Goal: Check status: Check status

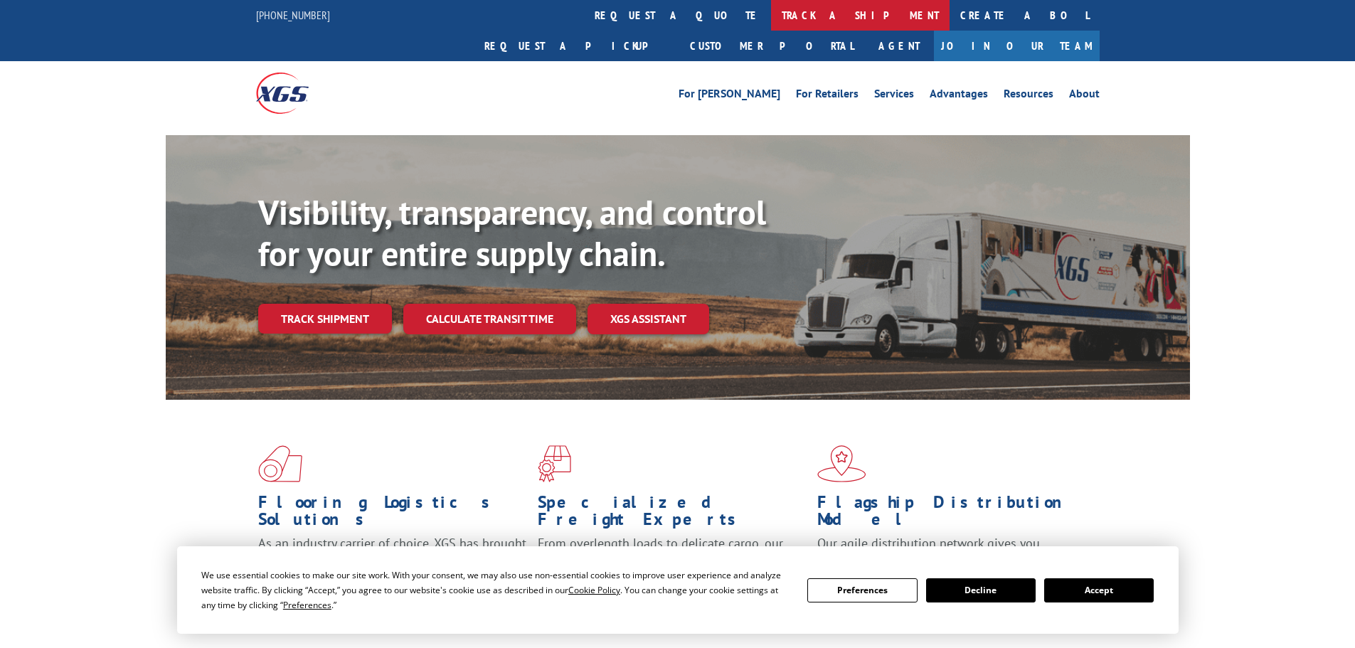
click at [771, 22] on link "track a shipment" at bounding box center [860, 15] width 179 height 31
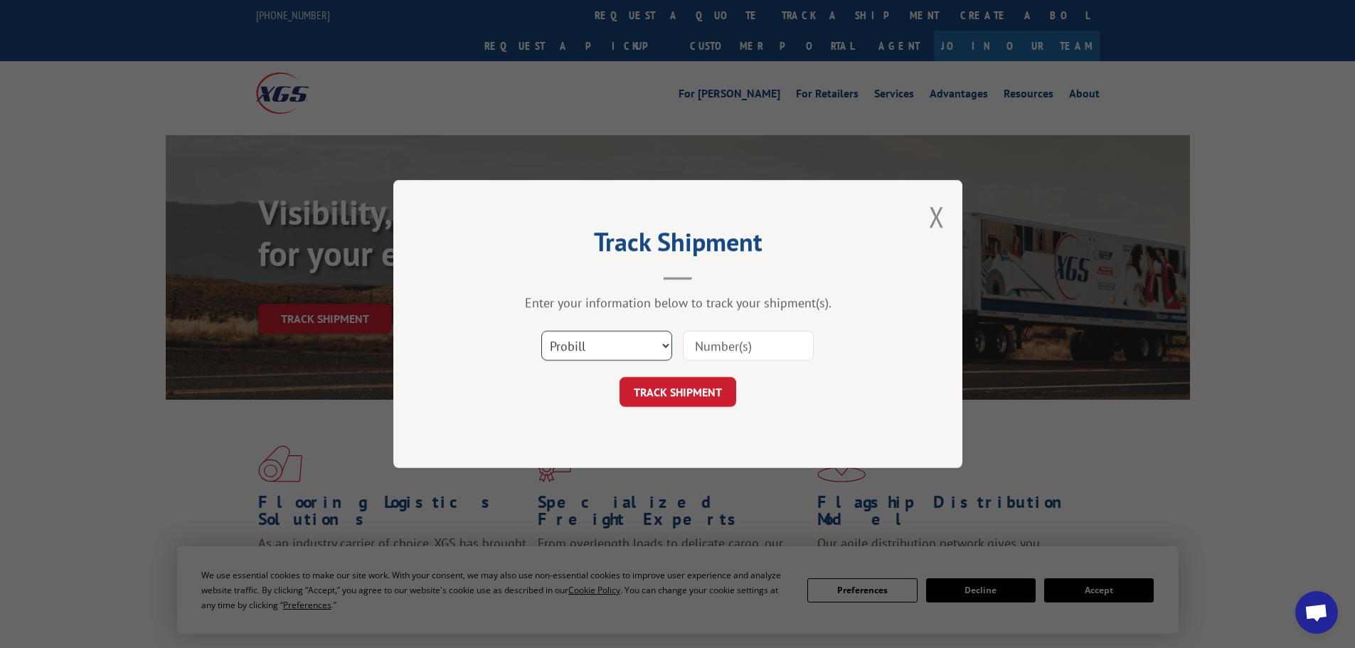
click at [630, 354] on select "Select category... Probill BOL PO" at bounding box center [606, 346] width 131 height 30
select select "bol"
click at [541, 331] on select "Select category... Probill BOL PO" at bounding box center [606, 346] width 131 height 30
click at [740, 348] on input at bounding box center [748, 346] width 131 height 30
paste input "6CN7291"
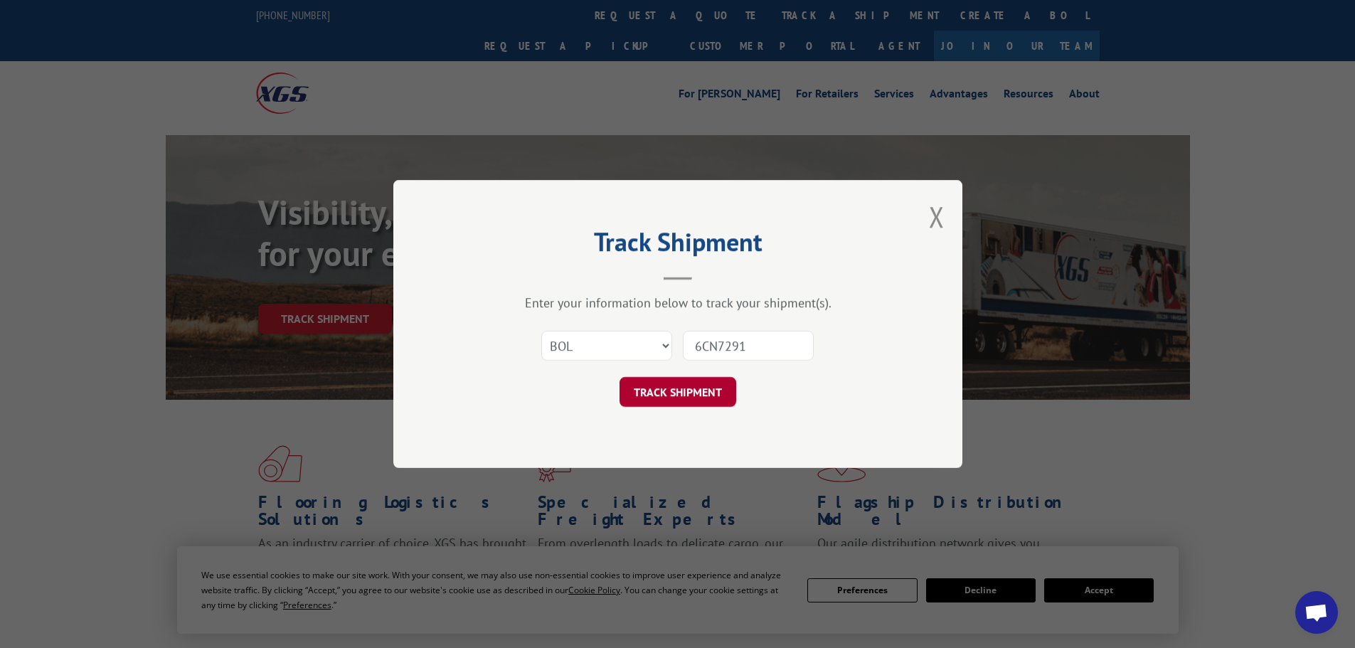
type input "6CN7291"
click at [704, 385] on button "TRACK SHIPMENT" at bounding box center [678, 392] width 117 height 30
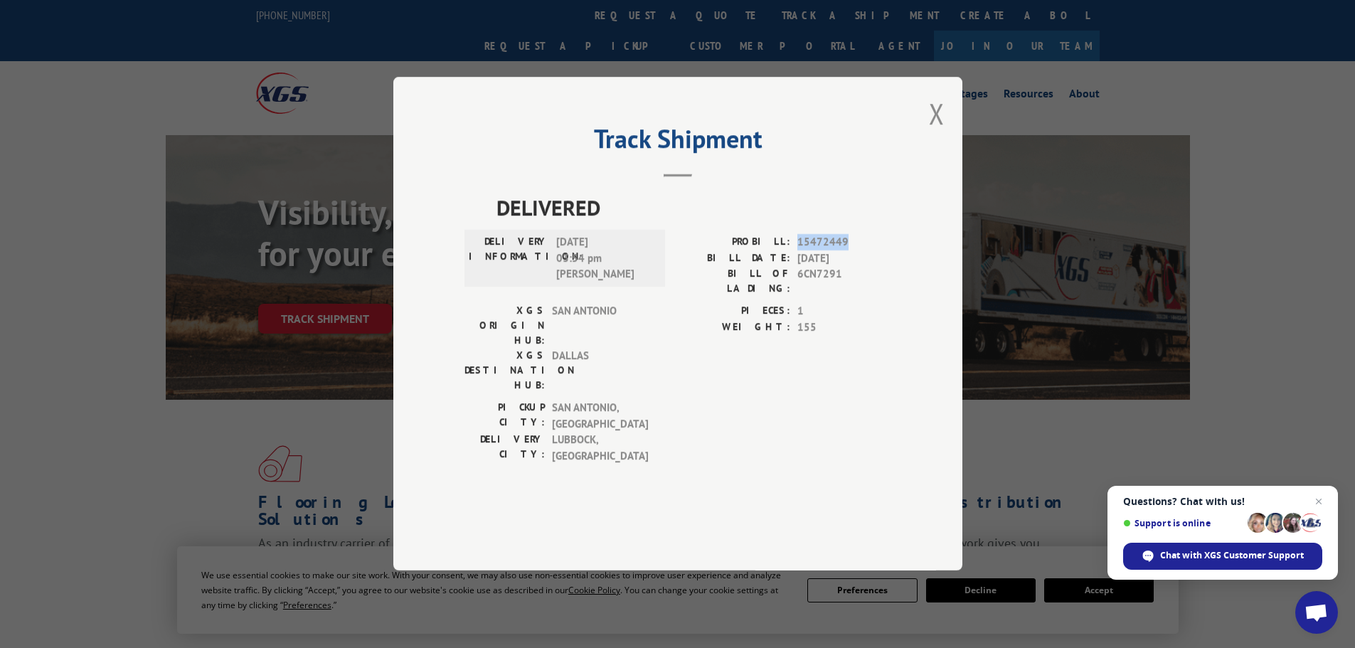
drag, startPoint x: 798, startPoint y: 283, endPoint x: 853, endPoint y: 282, distance: 54.8
click at [853, 251] on span "15472449" at bounding box center [845, 243] width 94 height 16
copy span "15472449"
click at [937, 132] on button "Close modal" at bounding box center [937, 114] width 16 height 38
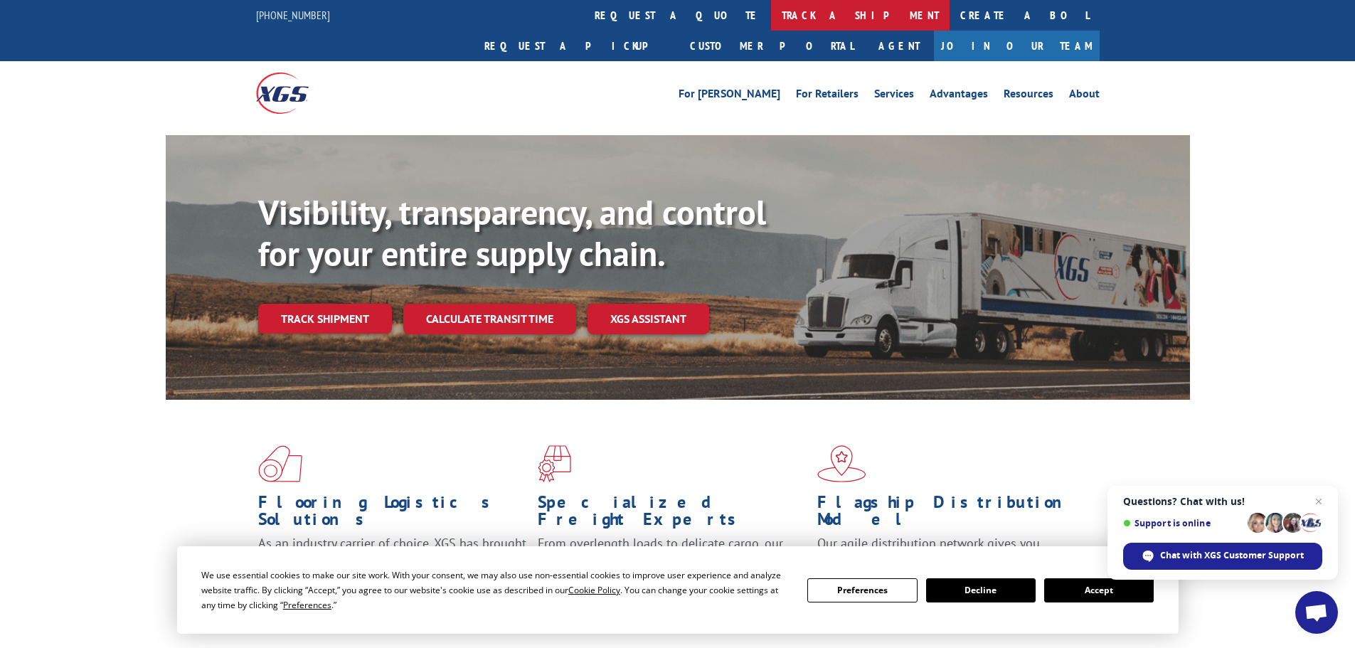
click at [771, 14] on link "track a shipment" at bounding box center [860, 15] width 179 height 31
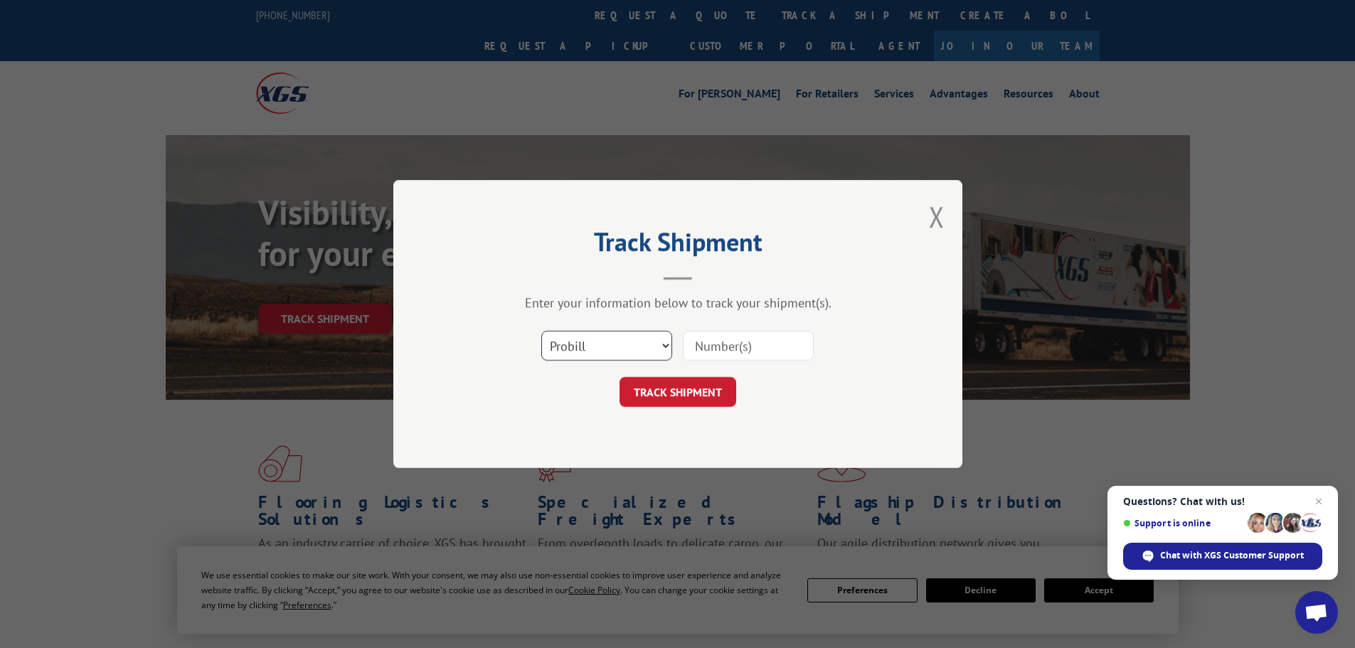
click at [621, 335] on select "Select category... Probill BOL PO" at bounding box center [606, 346] width 131 height 30
click at [541, 331] on select "Select category... Probill BOL PO" at bounding box center [606, 346] width 131 height 30
click at [780, 334] on input at bounding box center [748, 346] width 131 height 30
paste input "6DL1148"
type input "6DL1148"
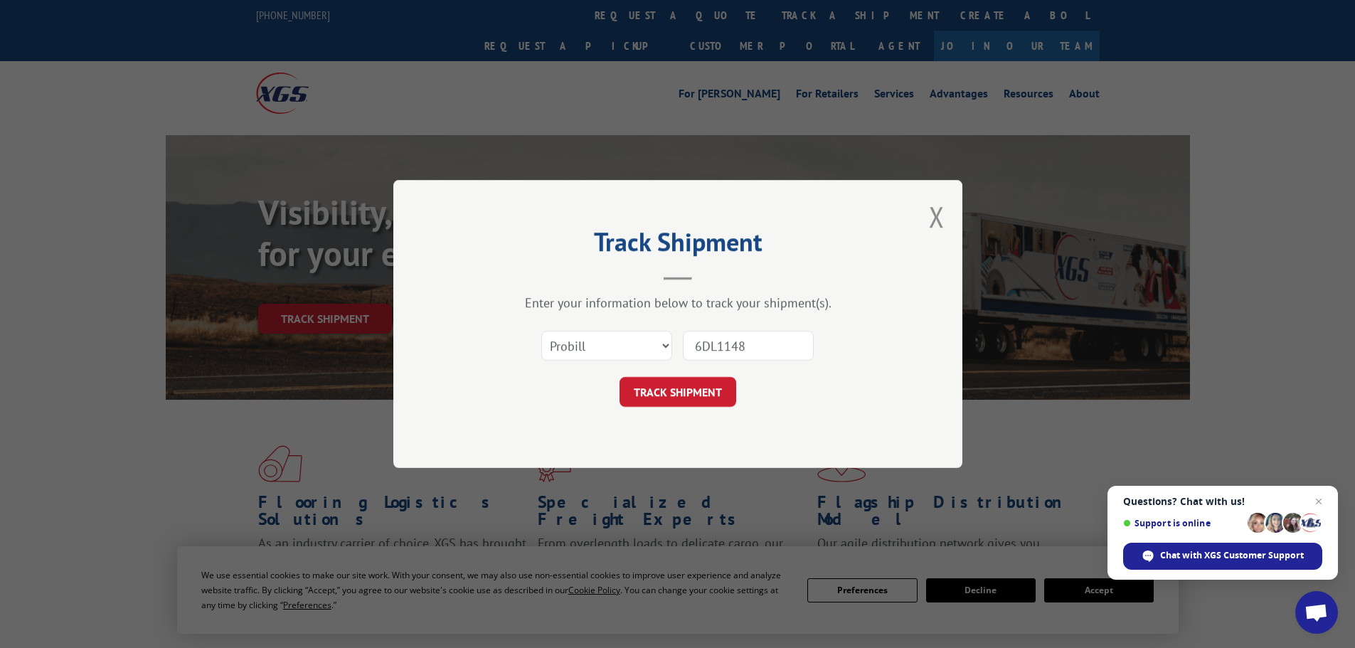
drag, startPoint x: 696, startPoint y: 386, endPoint x: 716, endPoint y: 384, distance: 20.0
click at [696, 386] on button "TRACK SHIPMENT" at bounding box center [678, 392] width 117 height 30
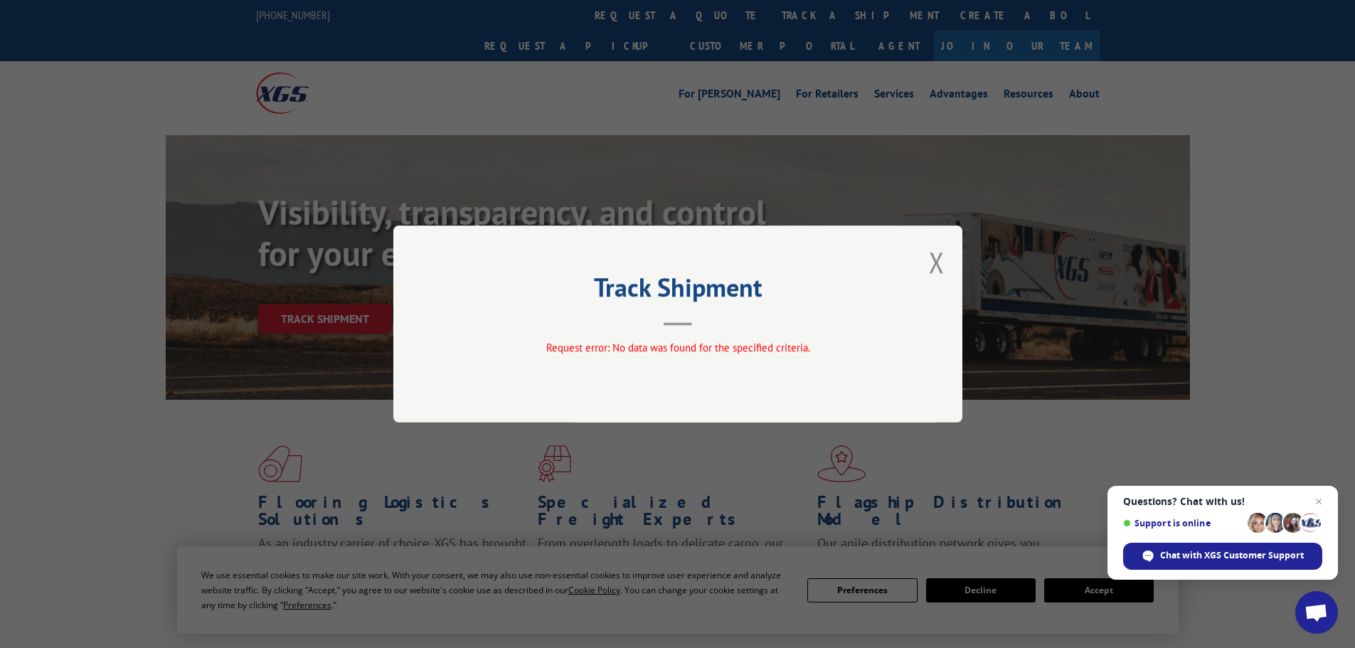
click at [927, 262] on div "Track Shipment Request error: No data was found for the specified criteria." at bounding box center [677, 324] width 569 height 197
click at [938, 268] on button "Close modal" at bounding box center [937, 262] width 16 height 38
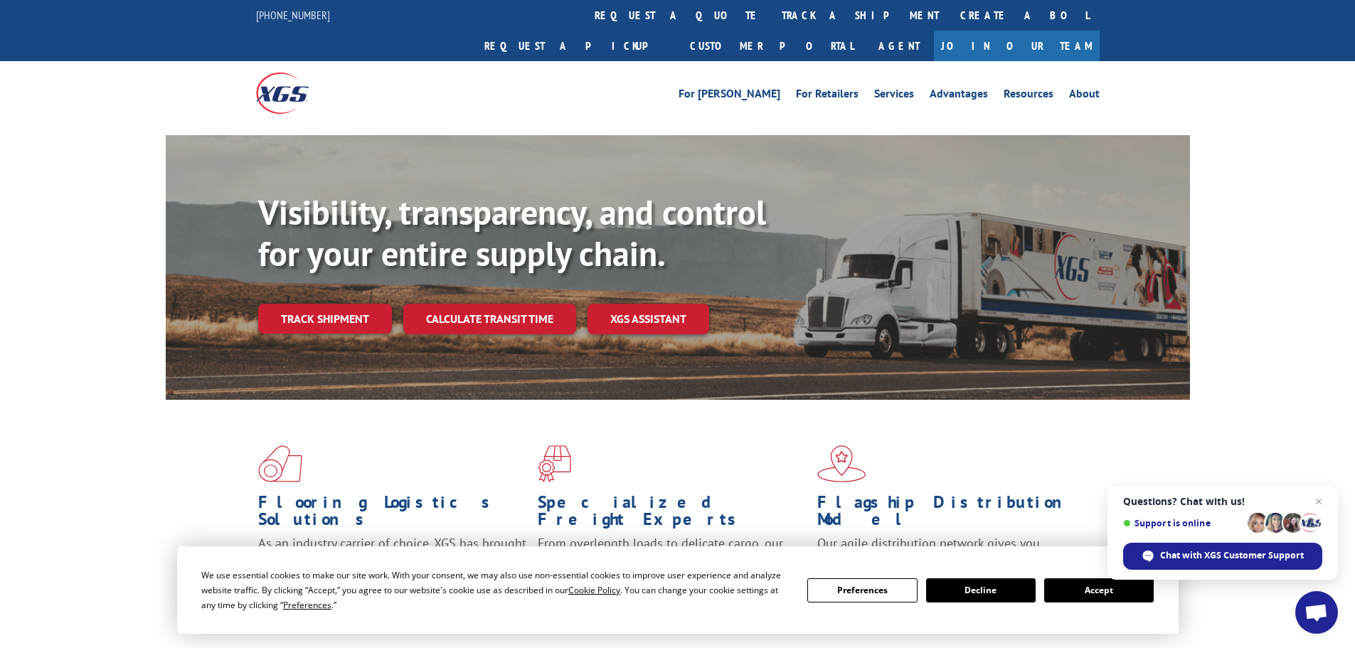
click at [645, 61] on div "For [PERSON_NAME] For Retailers Services Advantages Resources About For [PERSON…" at bounding box center [678, 92] width 844 height 63
drag, startPoint x: 643, startPoint y: 19, endPoint x: 638, endPoint y: 36, distance: 17.8
click at [771, 18] on link "track a shipment" at bounding box center [860, 15] width 179 height 31
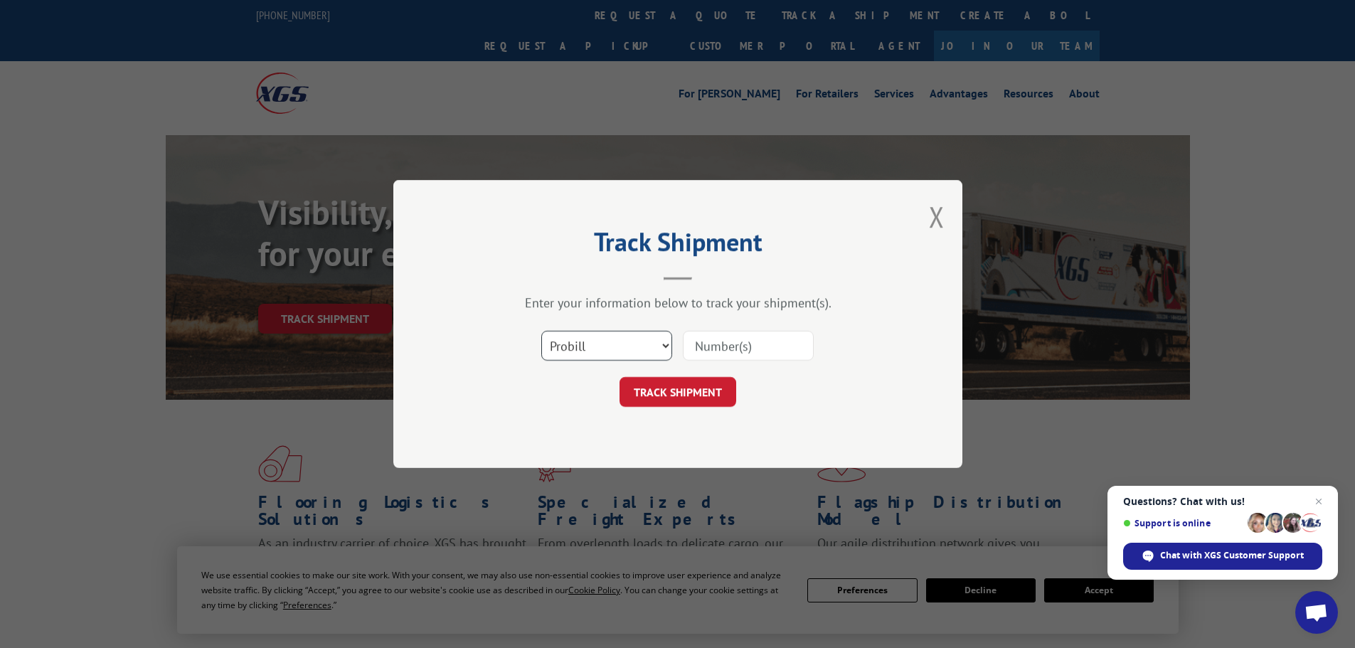
click at [608, 345] on select "Select category... Probill BOL PO" at bounding box center [606, 346] width 131 height 30
select select "bol"
click at [541, 331] on select "Select category... Probill BOL PO" at bounding box center [606, 346] width 131 height 30
click at [769, 338] on input at bounding box center [748, 346] width 131 height 30
paste input "6DV9138"
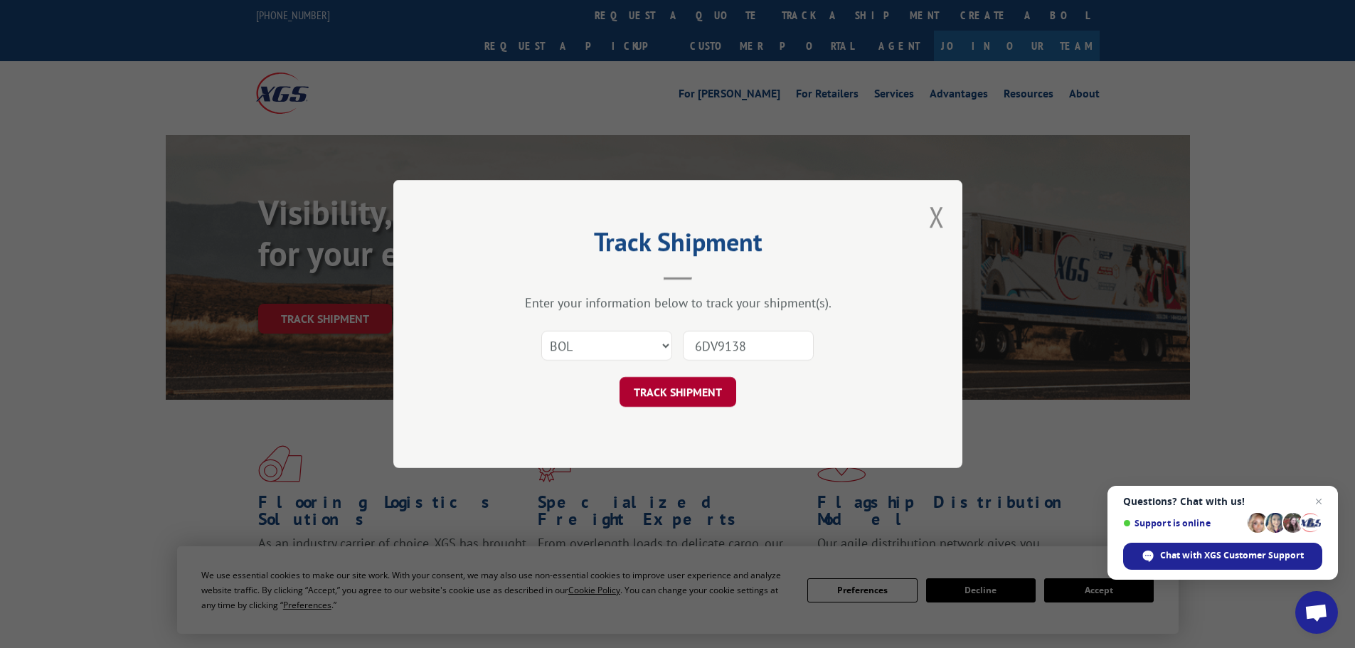
type input "6DV9138"
click at [718, 382] on button "TRACK SHIPMENT" at bounding box center [678, 392] width 117 height 30
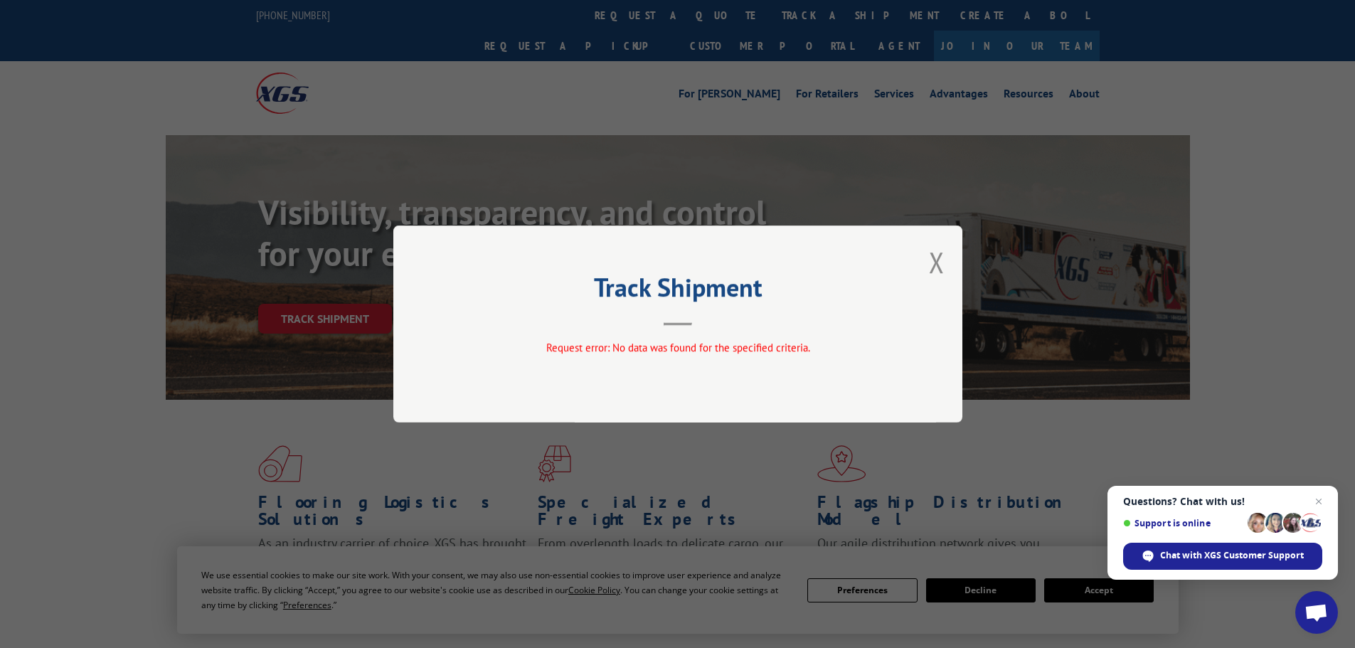
drag, startPoint x: 931, startPoint y: 270, endPoint x: 938, endPoint y: 275, distance: 8.1
click at [936, 275] on button "Close modal" at bounding box center [937, 262] width 16 height 38
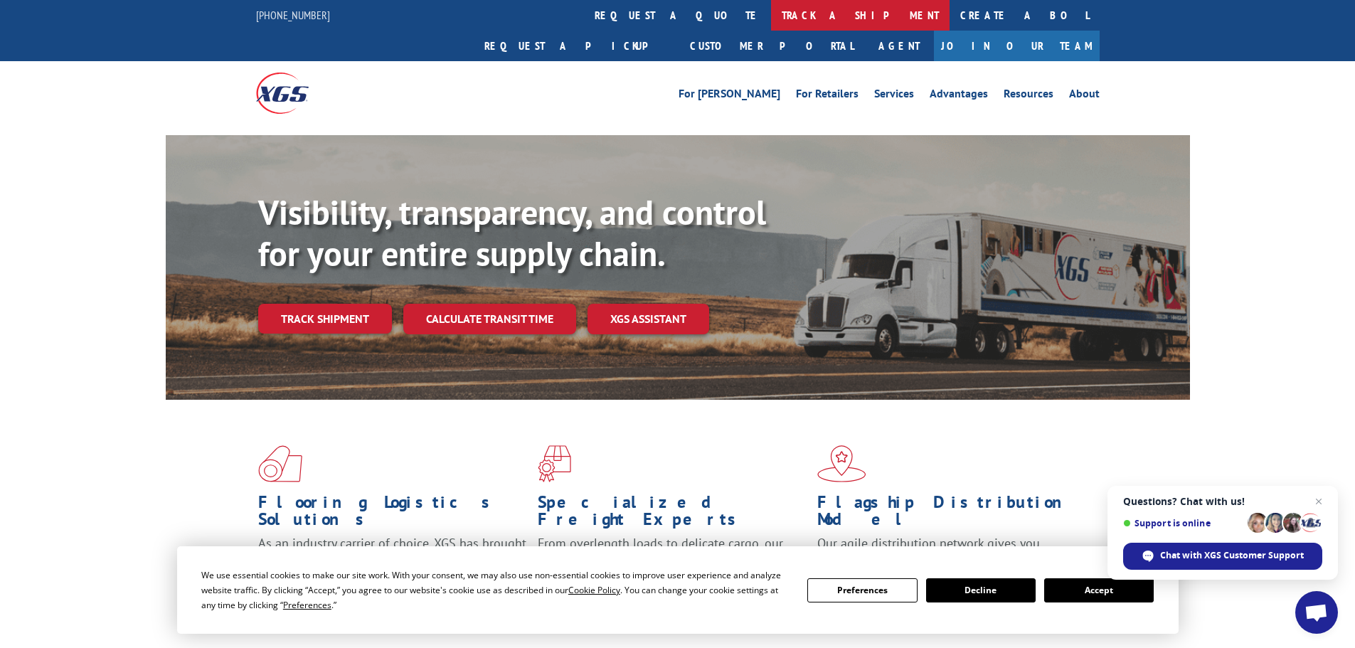
click at [771, 14] on link "track a shipment" at bounding box center [860, 15] width 179 height 31
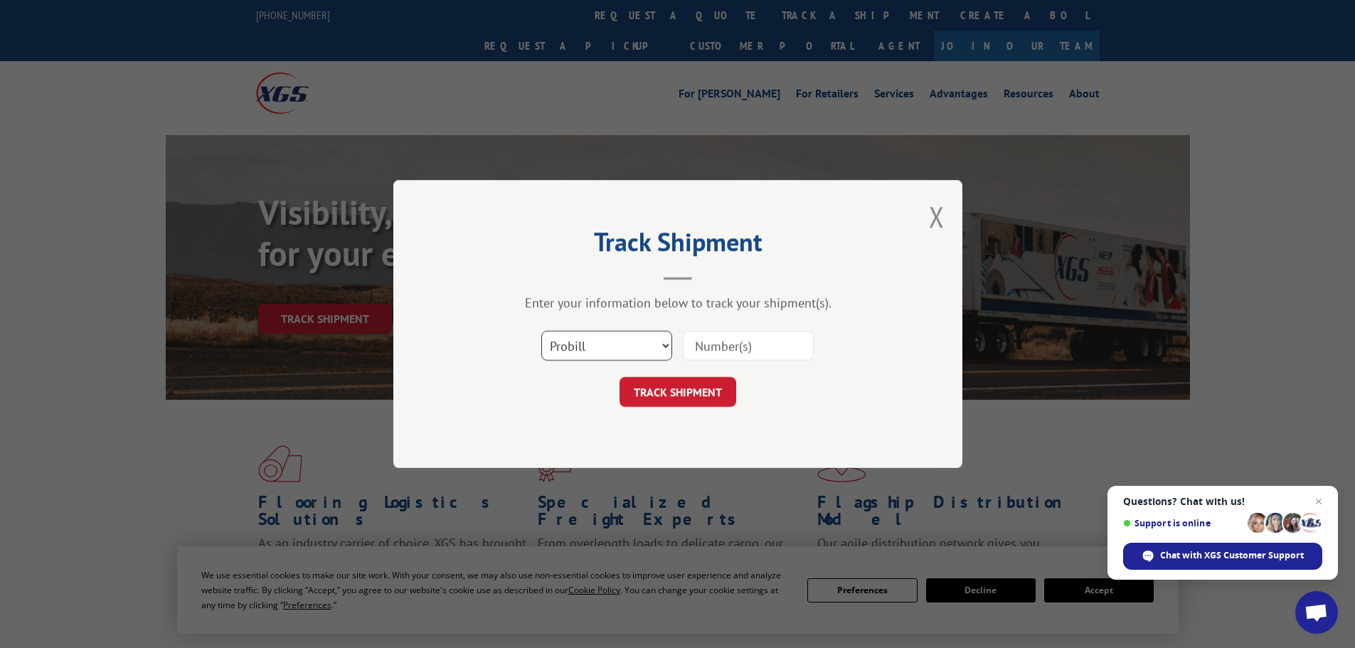
click at [590, 357] on select "Select category... Probill BOL PO" at bounding box center [606, 346] width 131 height 30
select select "bol"
click at [541, 331] on select "Select category... Probill BOL PO" at bounding box center [606, 346] width 131 height 30
click at [761, 336] on input at bounding box center [748, 346] width 131 height 30
paste input "6DX4695"
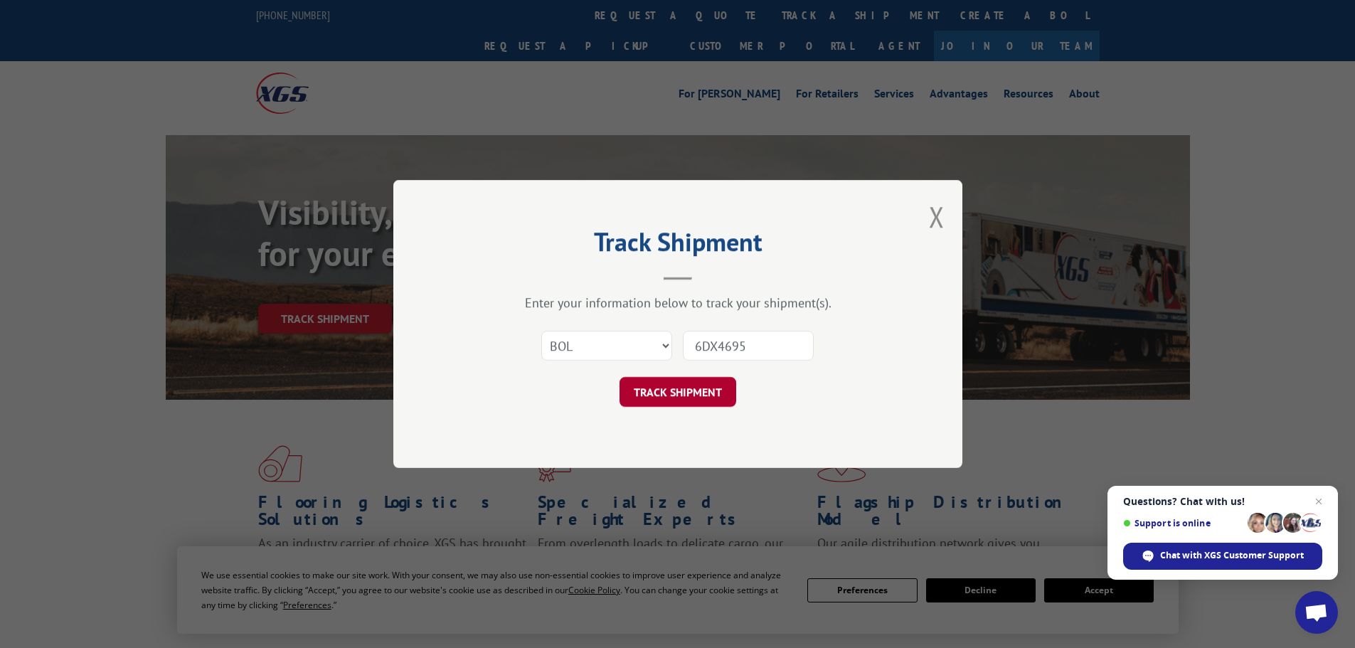
type input "6DX4695"
click at [673, 390] on button "TRACK SHIPMENT" at bounding box center [678, 392] width 117 height 30
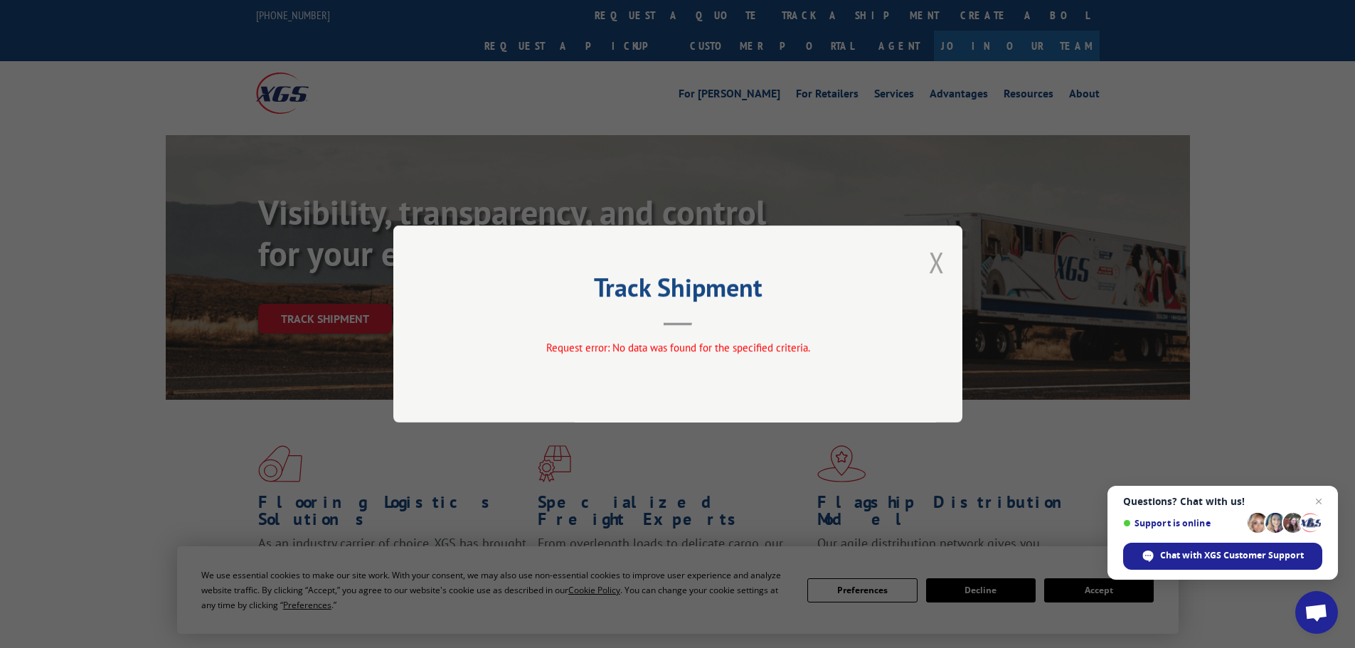
click at [931, 265] on button "Close modal" at bounding box center [937, 262] width 16 height 38
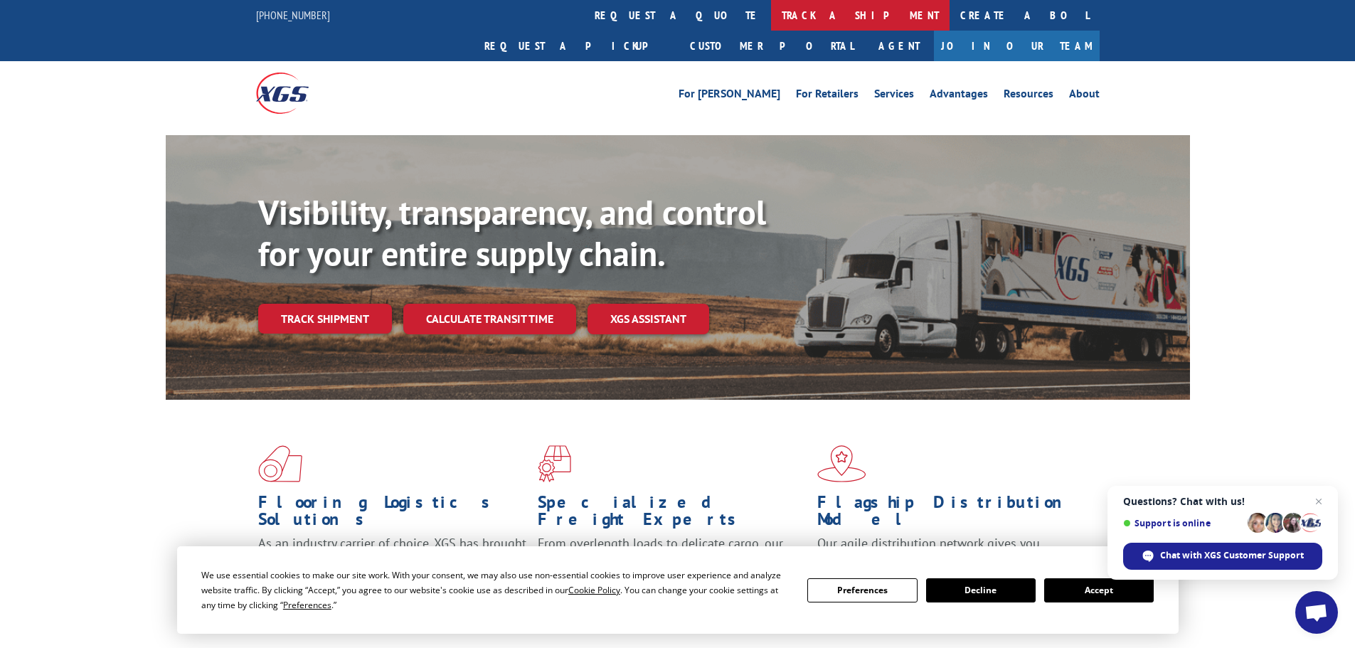
click at [771, 16] on link "track a shipment" at bounding box center [860, 15] width 179 height 31
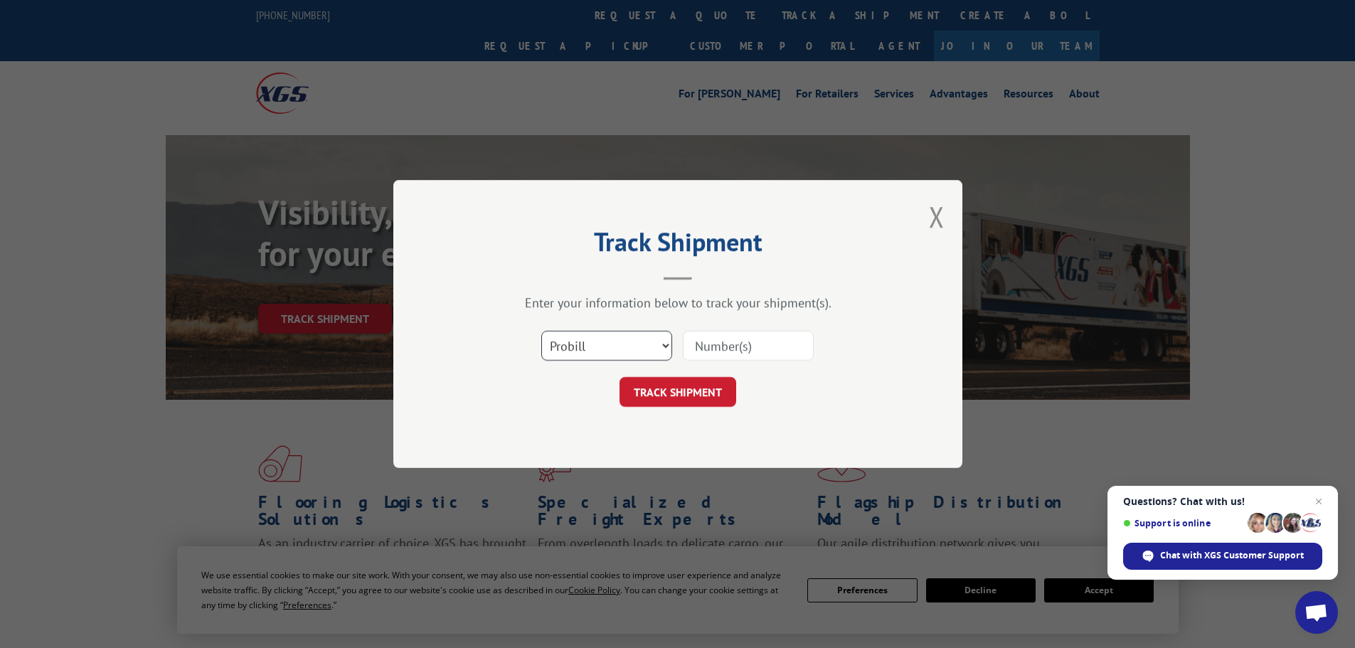
click at [560, 338] on select "Select category... Probill BOL PO" at bounding box center [606, 346] width 131 height 30
click at [541, 331] on select "Select category... Probill BOL PO" at bounding box center [606, 346] width 131 height 30
click at [584, 394] on div "TRACK SHIPMENT" at bounding box center [678, 392] width 427 height 30
click at [582, 360] on select "Select category... Probill BOL PO" at bounding box center [606, 346] width 131 height 30
select select "bol"
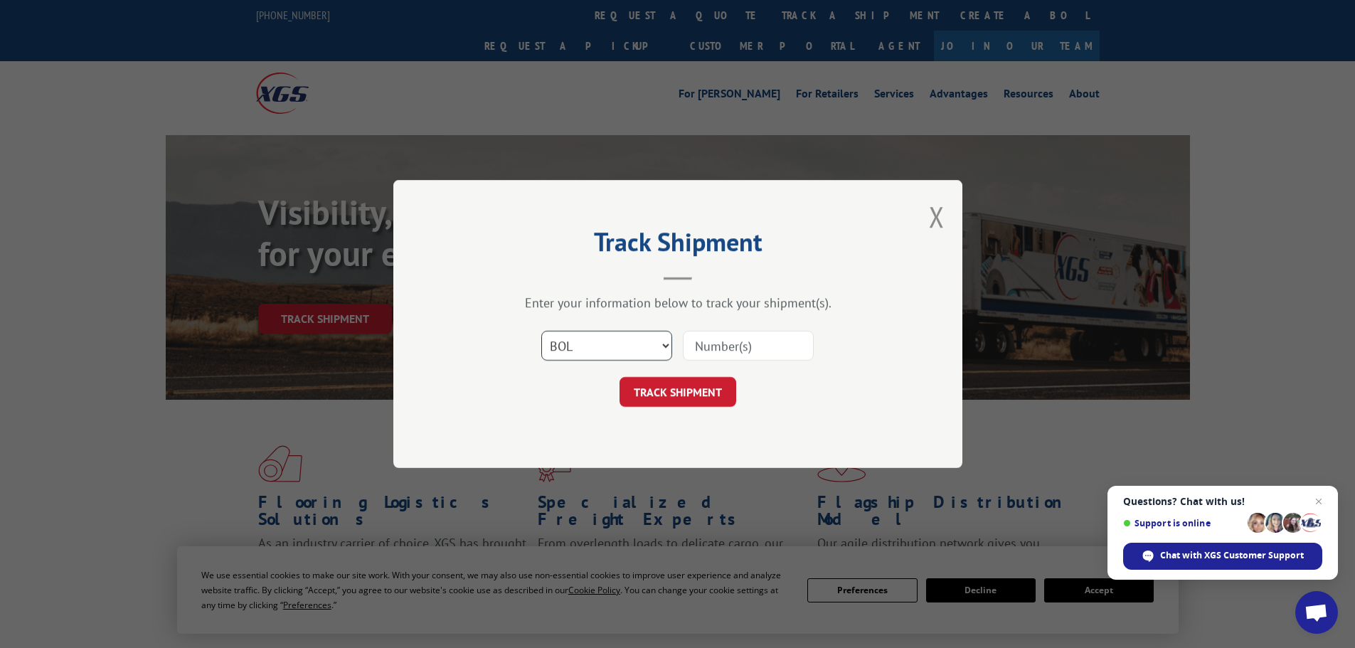
click at [541, 331] on select "Select category... Probill BOL PO" at bounding box center [606, 346] width 131 height 30
click at [748, 364] on div "Select category... Probill BOL PO" at bounding box center [678, 345] width 427 height 47
drag, startPoint x: 746, startPoint y: 353, endPoint x: 738, endPoint y: 356, distance: 9.2
click at [746, 353] on input at bounding box center [748, 346] width 131 height 30
paste input "6DX5065"
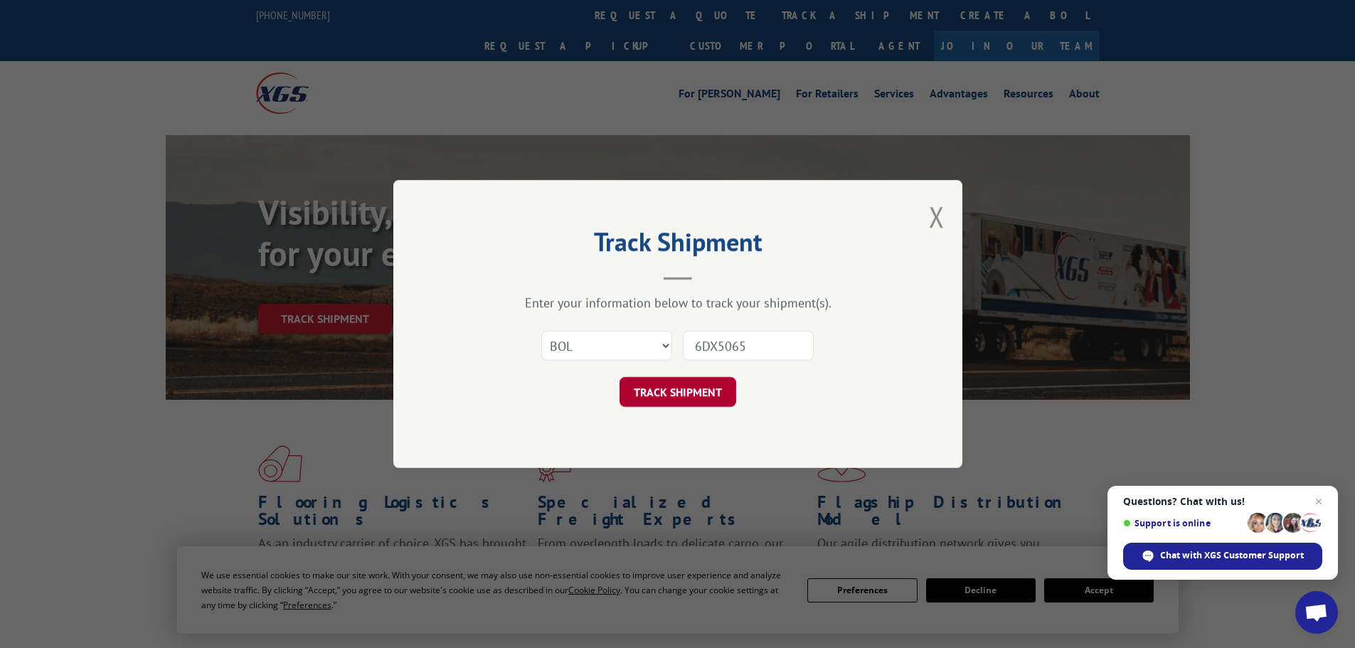
type input "6DX5065"
drag, startPoint x: 681, startPoint y: 389, endPoint x: 697, endPoint y: 398, distance: 18.8
click at [680, 389] on button "TRACK SHIPMENT" at bounding box center [678, 392] width 117 height 30
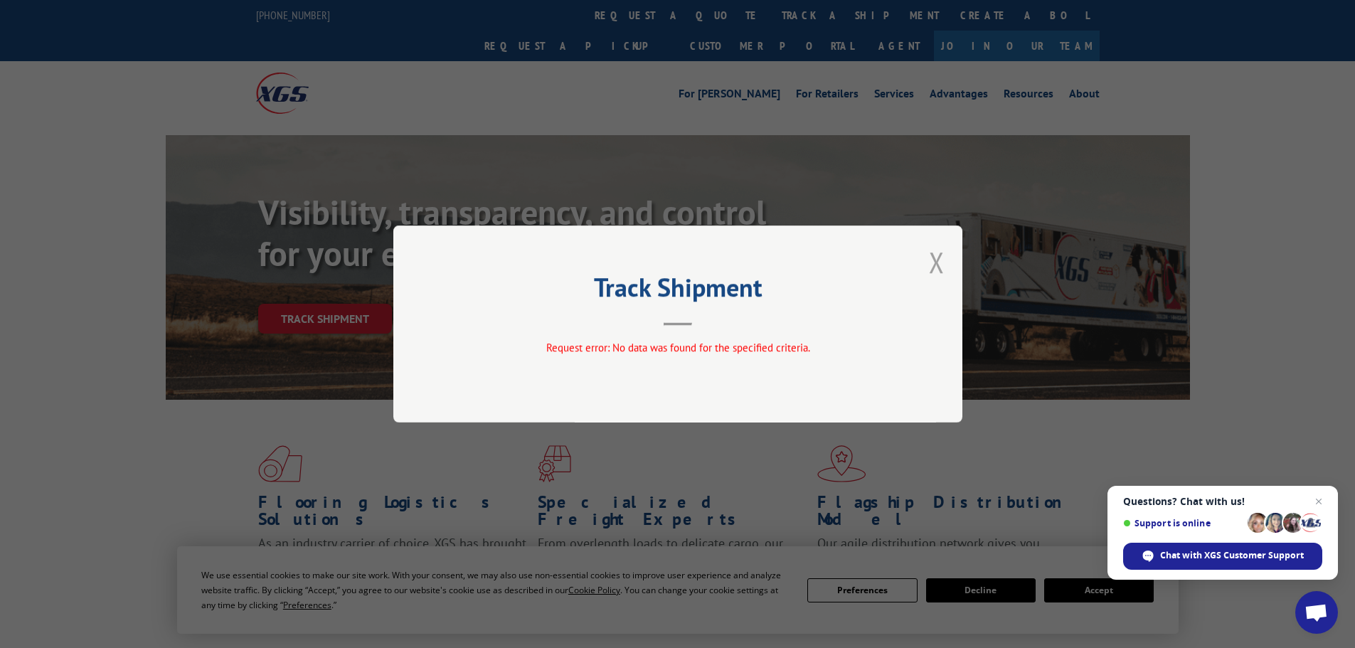
click at [941, 268] on button "Close modal" at bounding box center [937, 262] width 16 height 38
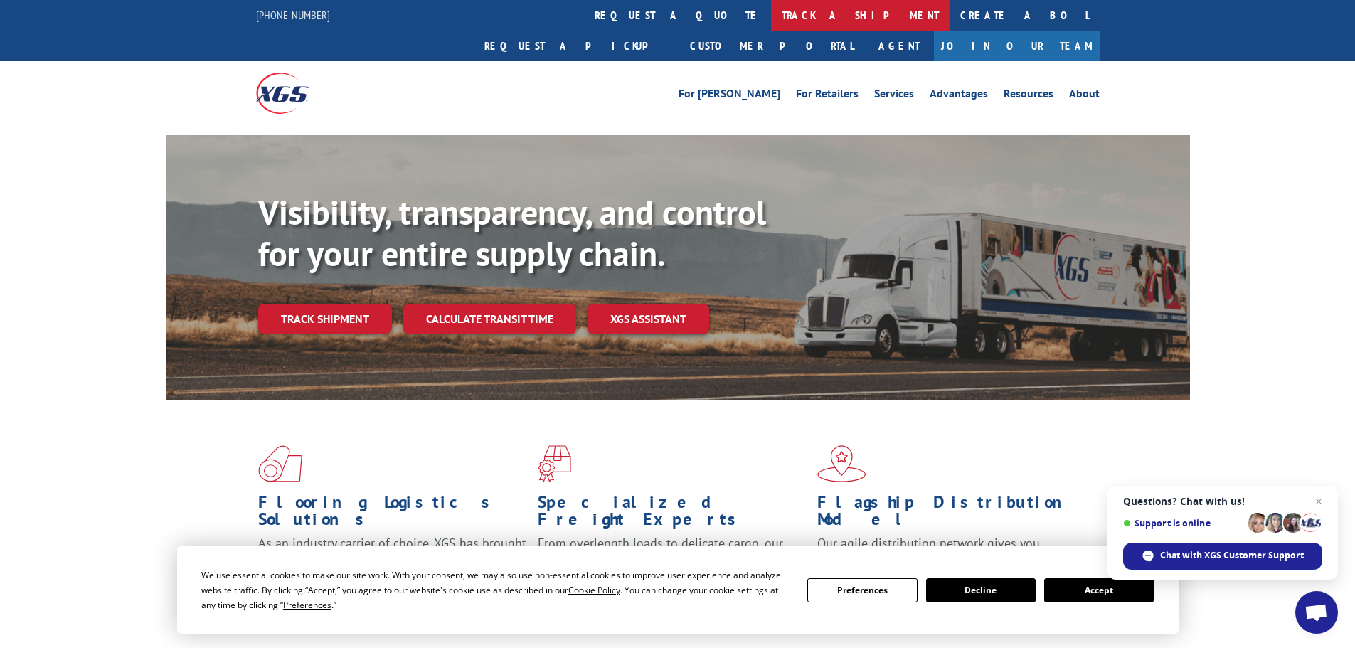
click at [771, 11] on link "track a shipment" at bounding box center [860, 15] width 179 height 31
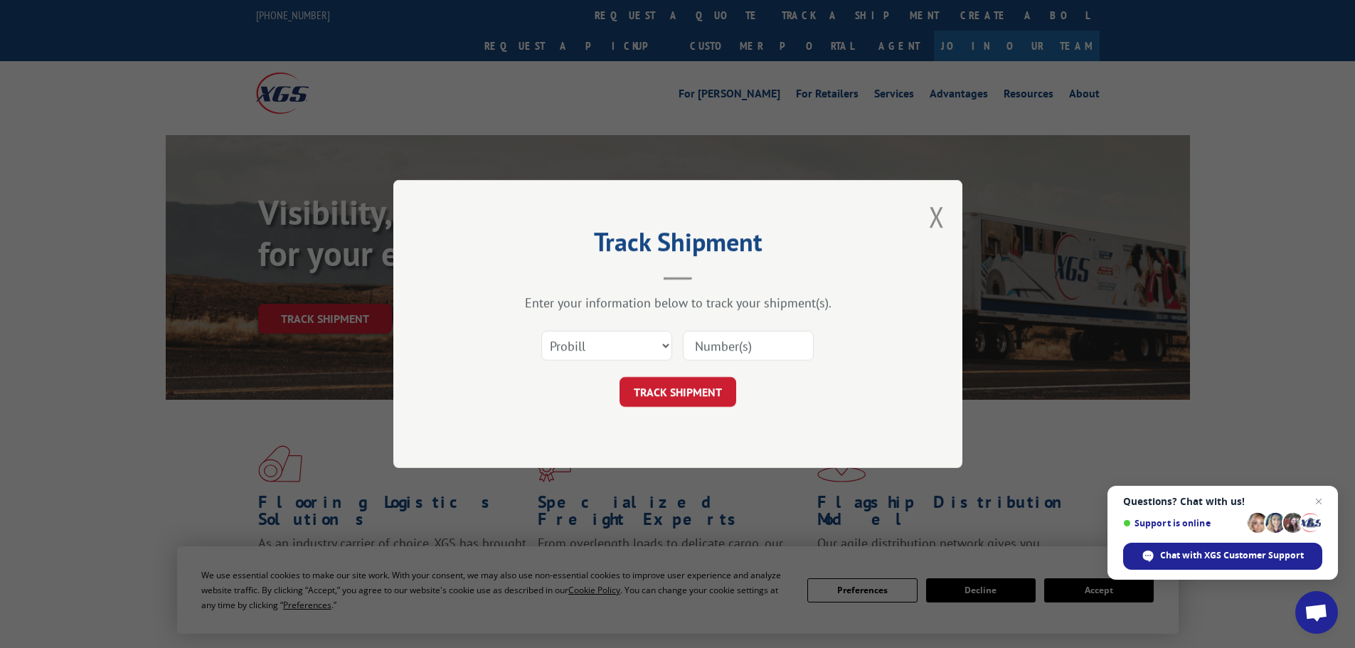
drag, startPoint x: 623, startPoint y: 322, endPoint x: 615, endPoint y: 346, distance: 25.4
click at [618, 335] on div "Select category... Probill BOL PO" at bounding box center [678, 345] width 427 height 47
drag, startPoint x: 615, startPoint y: 346, endPoint x: 607, endPoint y: 359, distance: 15.0
click at [615, 346] on select "Select category... Probill BOL PO" at bounding box center [606, 346] width 131 height 30
select select "bol"
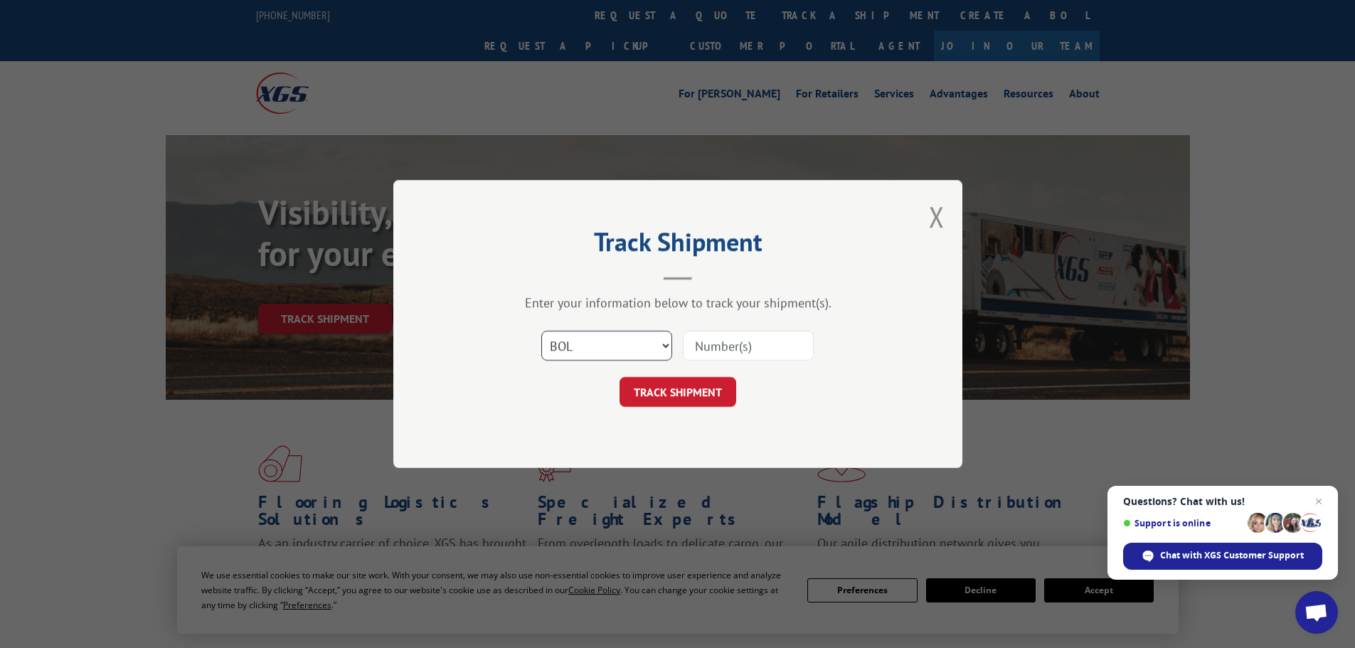
click at [541, 331] on select "Select category... Probill BOL PO" at bounding box center [606, 346] width 131 height 30
click at [724, 351] on input at bounding box center [748, 346] width 131 height 30
paste input "6DX9340"
type input "6DX9340"
click at [677, 387] on button "TRACK SHIPMENT" at bounding box center [678, 392] width 117 height 30
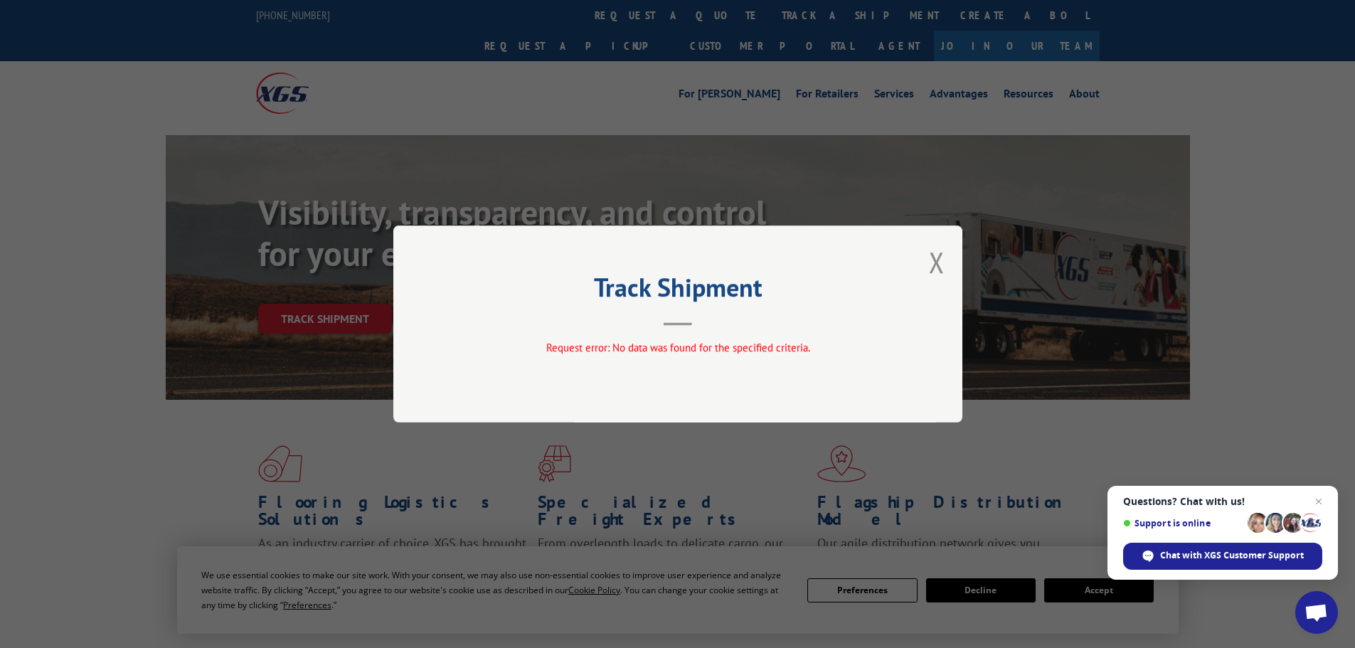
click at [963, 244] on div "Track Shipment Request error: No data was found for the specified criteria." at bounding box center [677, 324] width 1355 height 648
click at [941, 257] on button "Close modal" at bounding box center [937, 262] width 16 height 38
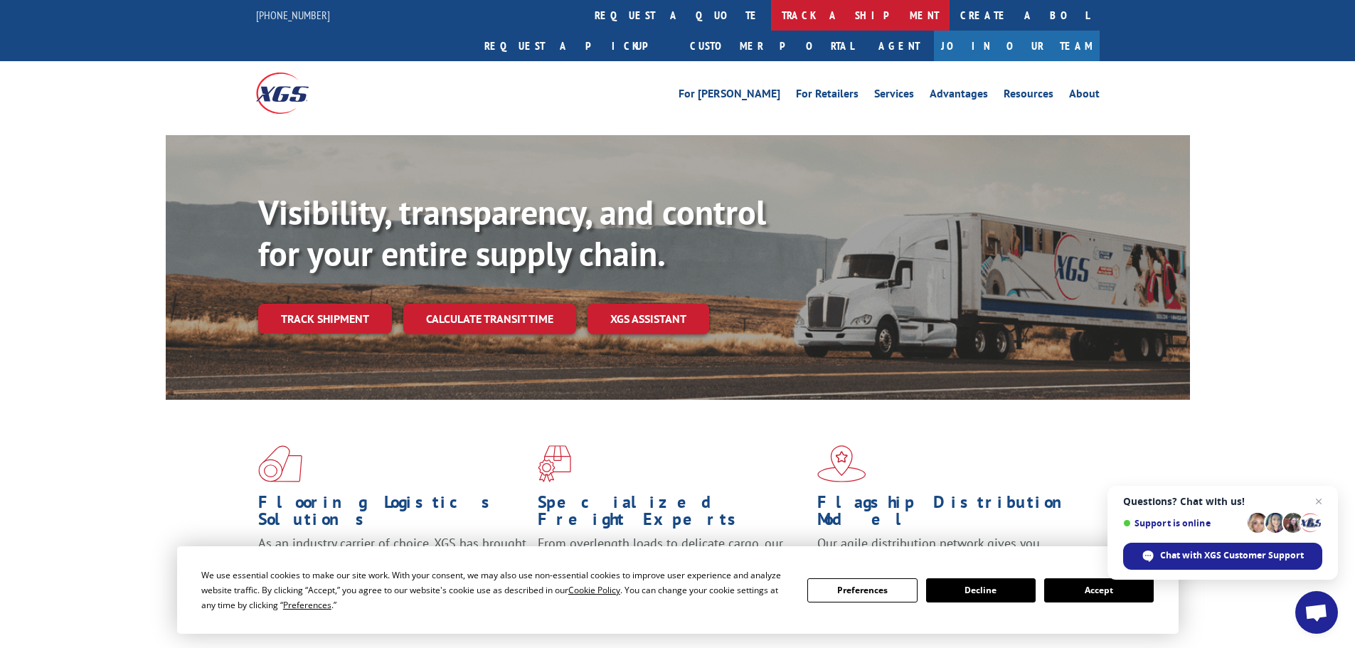
click at [771, 5] on link "track a shipment" at bounding box center [860, 15] width 179 height 31
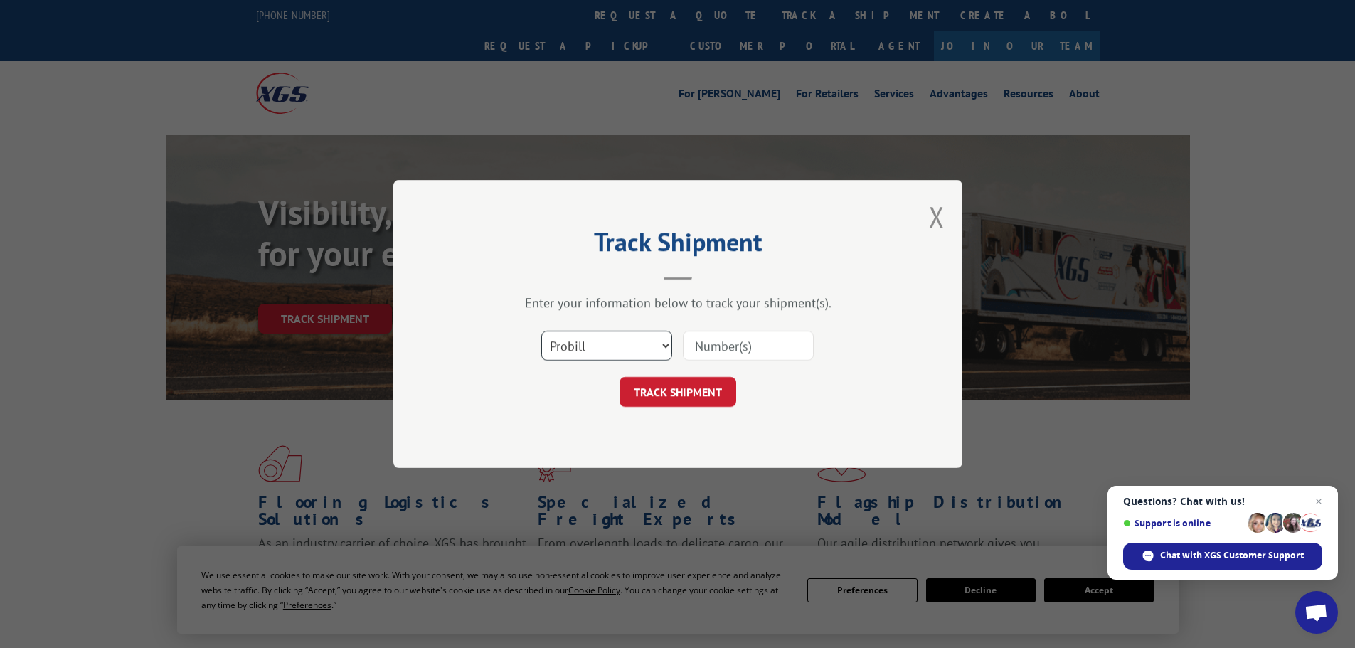
click at [634, 339] on select "Select category... Probill BOL PO" at bounding box center [606, 346] width 131 height 30
select select "bol"
click at [541, 331] on select "Select category... Probill BOL PO" at bounding box center [606, 346] width 131 height 30
click at [751, 343] on input at bounding box center [748, 346] width 131 height 30
paste input "6DX9653"
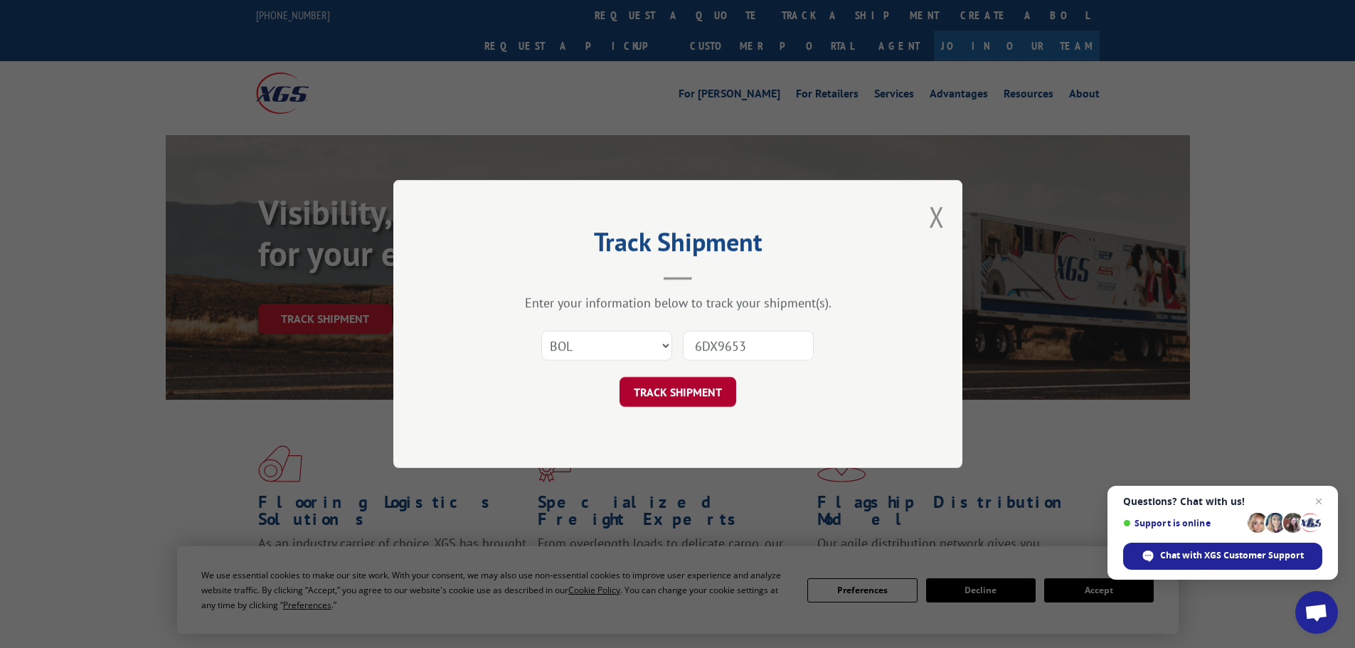
type input "6DX9653"
click at [685, 384] on button "TRACK SHIPMENT" at bounding box center [678, 392] width 117 height 30
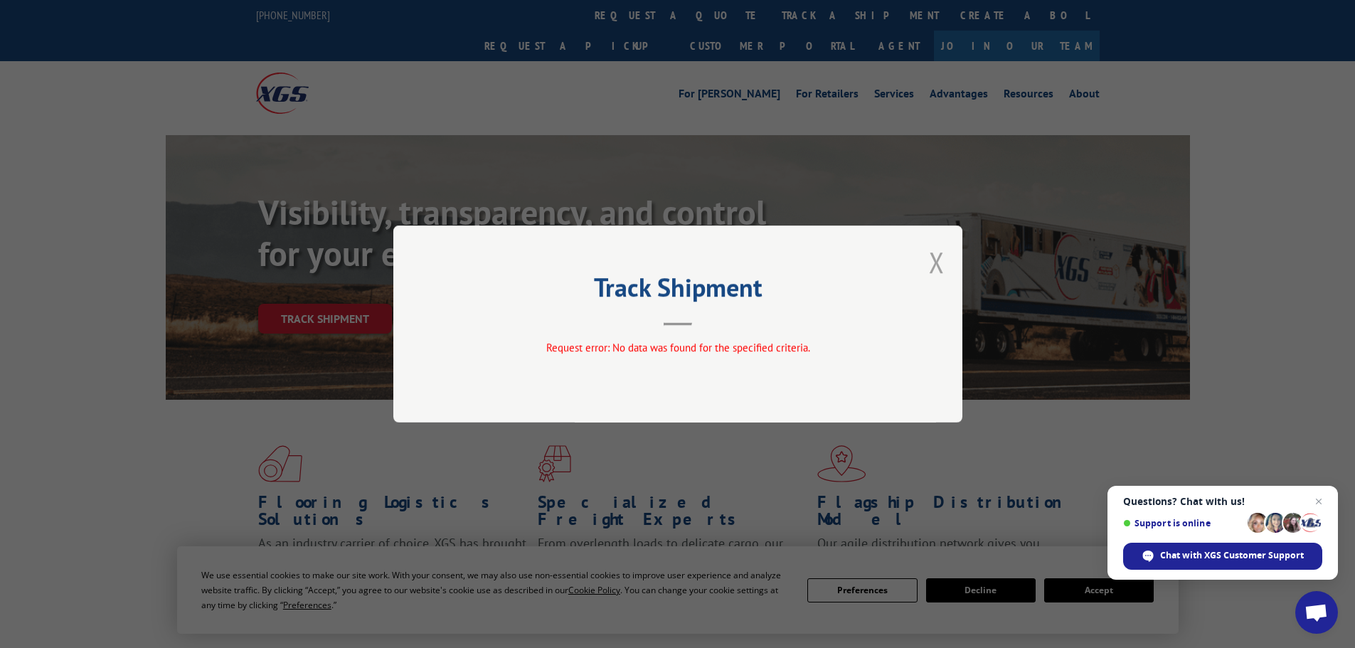
click at [943, 258] on button "Close modal" at bounding box center [937, 262] width 16 height 38
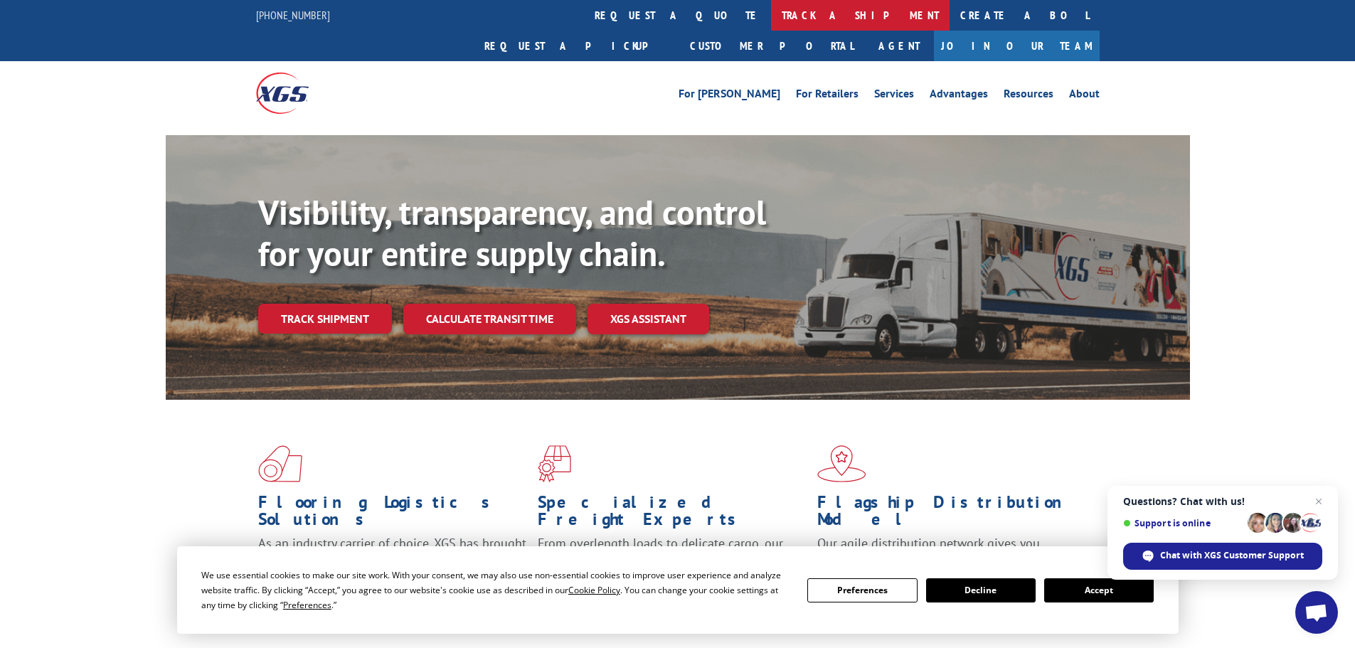
click at [771, 18] on link "track a shipment" at bounding box center [860, 15] width 179 height 31
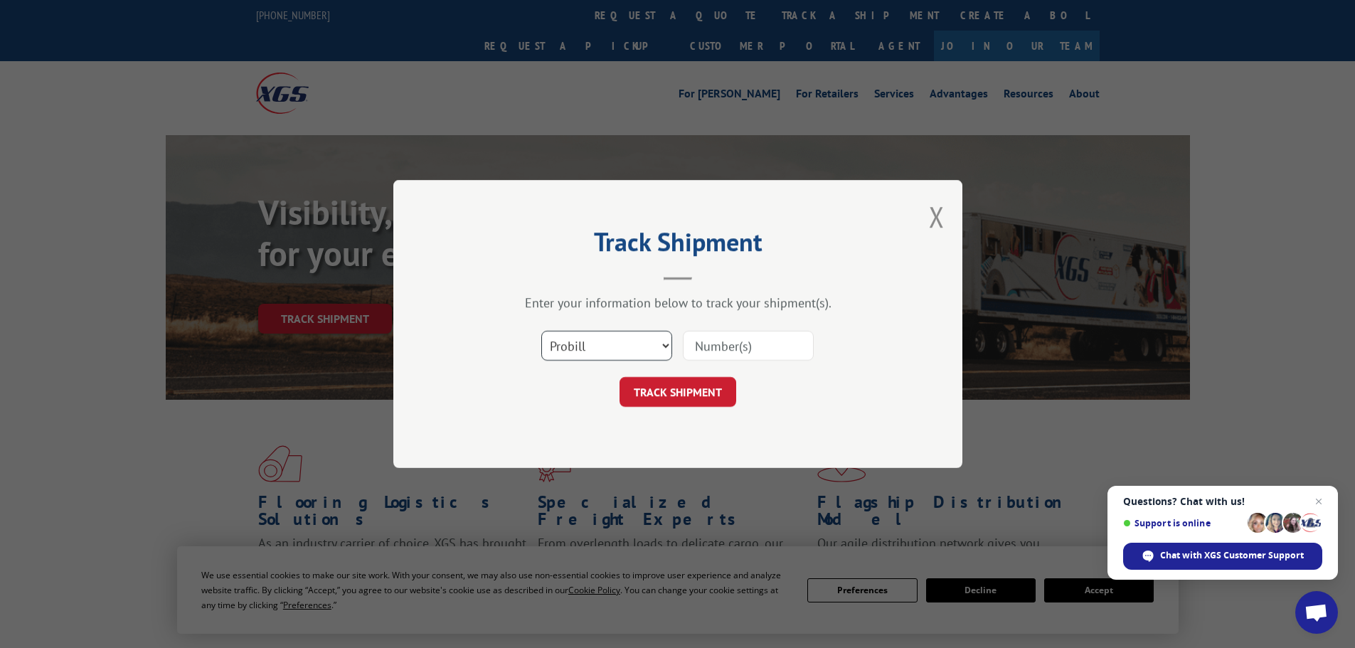
click at [601, 351] on select "Select category... Probill BOL PO" at bounding box center [606, 346] width 131 height 30
select select "bol"
click at [541, 331] on select "Select category... Probill BOL PO" at bounding box center [606, 346] width 131 height 30
click at [767, 342] on input at bounding box center [748, 346] width 131 height 30
paste input "6DL1148"
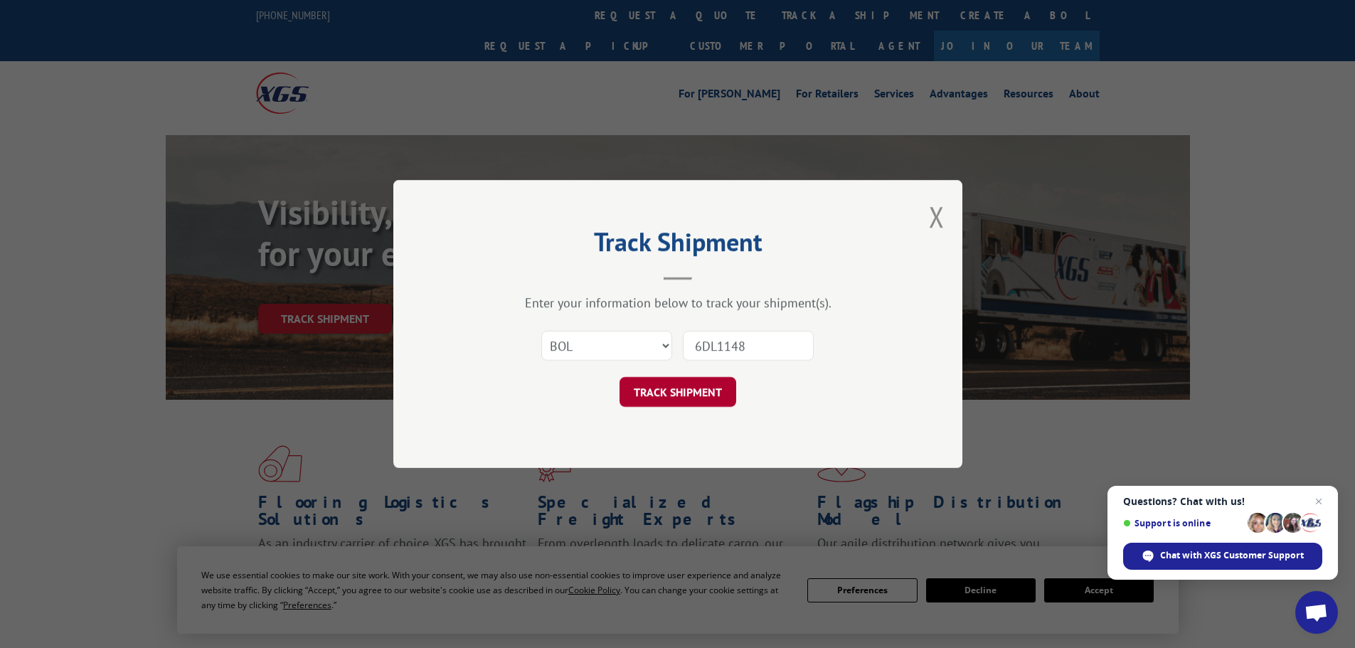
type input "6DL1148"
drag, startPoint x: 693, startPoint y: 388, endPoint x: 702, endPoint y: 396, distance: 12.6
click at [693, 388] on button "TRACK SHIPMENT" at bounding box center [678, 392] width 117 height 30
